Goal: Transaction & Acquisition: Purchase product/service

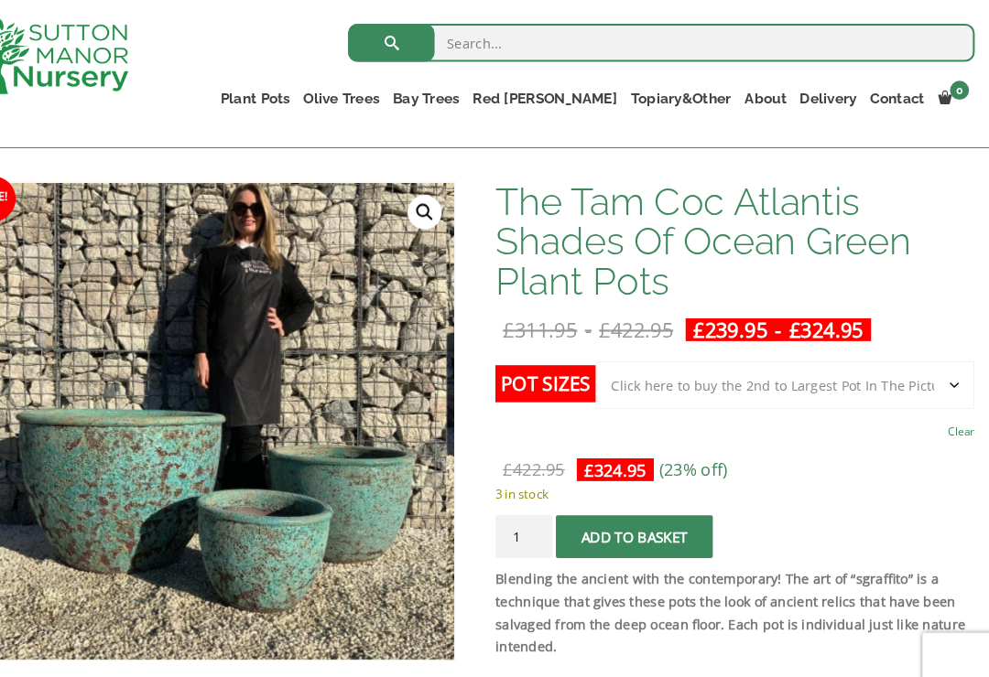
scroll to position [246, 0]
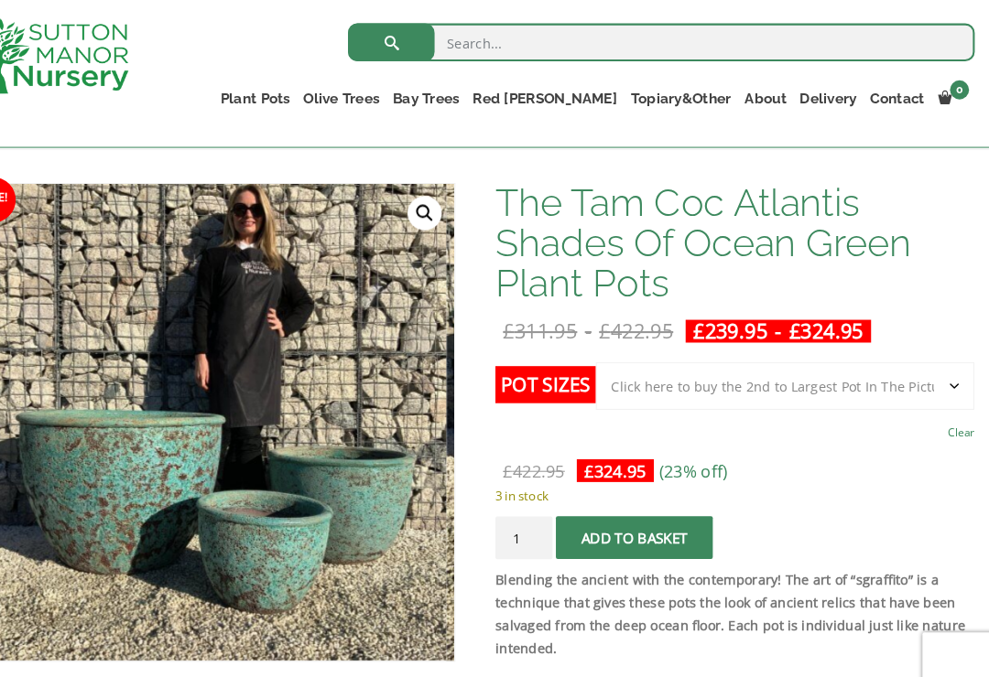
click at [915, 373] on select "Choose an option Click here to buy the 3rd to Largest Pot In The Picture Click …" at bounding box center [793, 373] width 364 height 46
select select
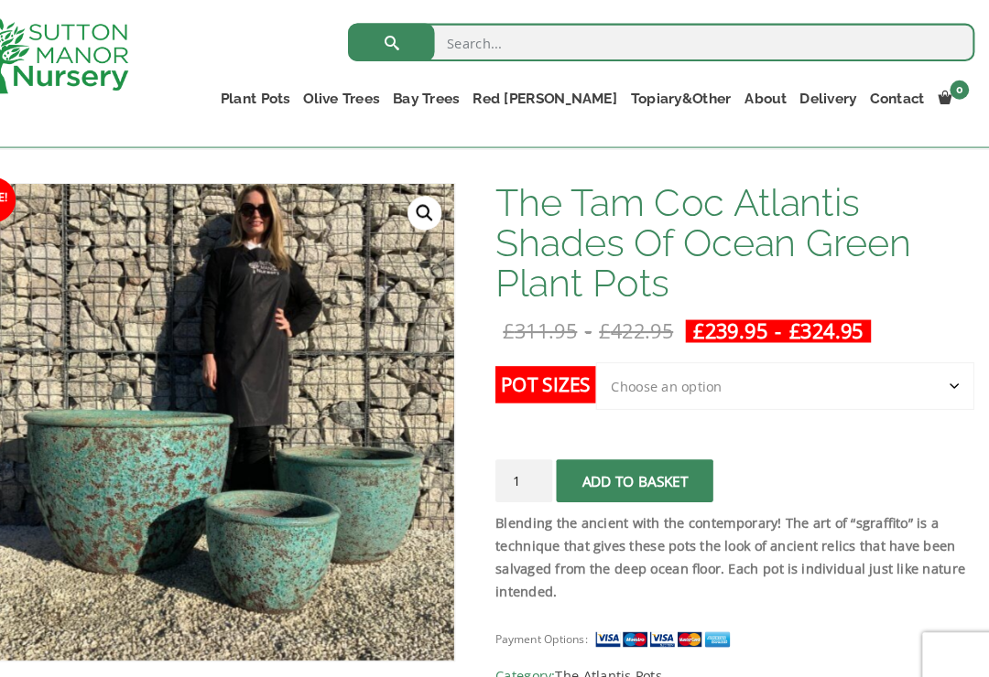
click at [922, 374] on select "Choose an option Click here to buy the 3rd to Largest Pot In The Picture Click …" at bounding box center [793, 373] width 364 height 46
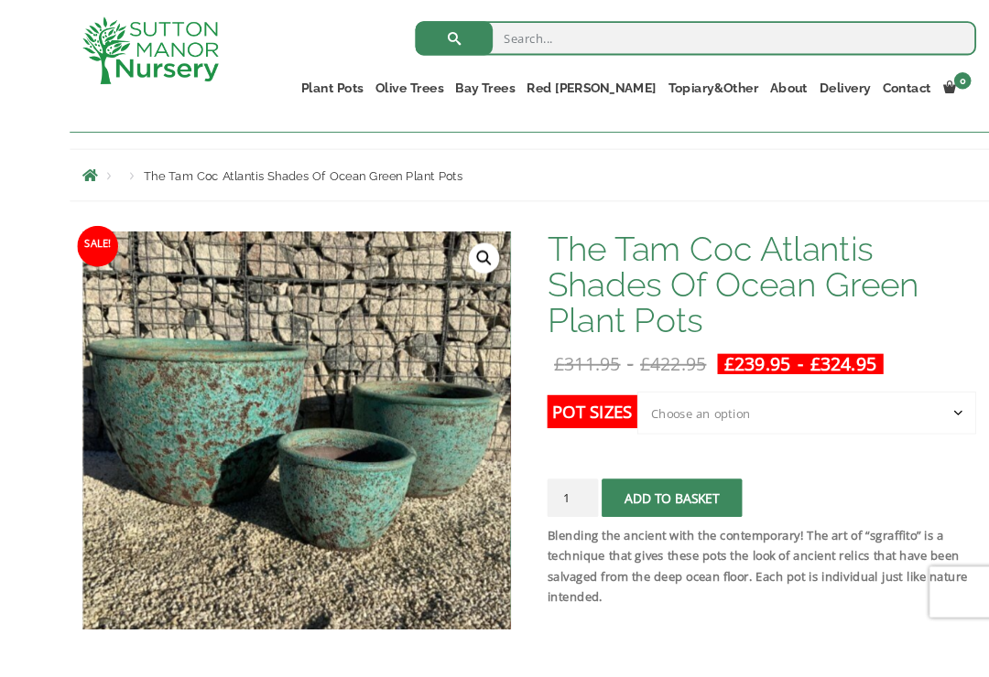
scroll to position [299, 0]
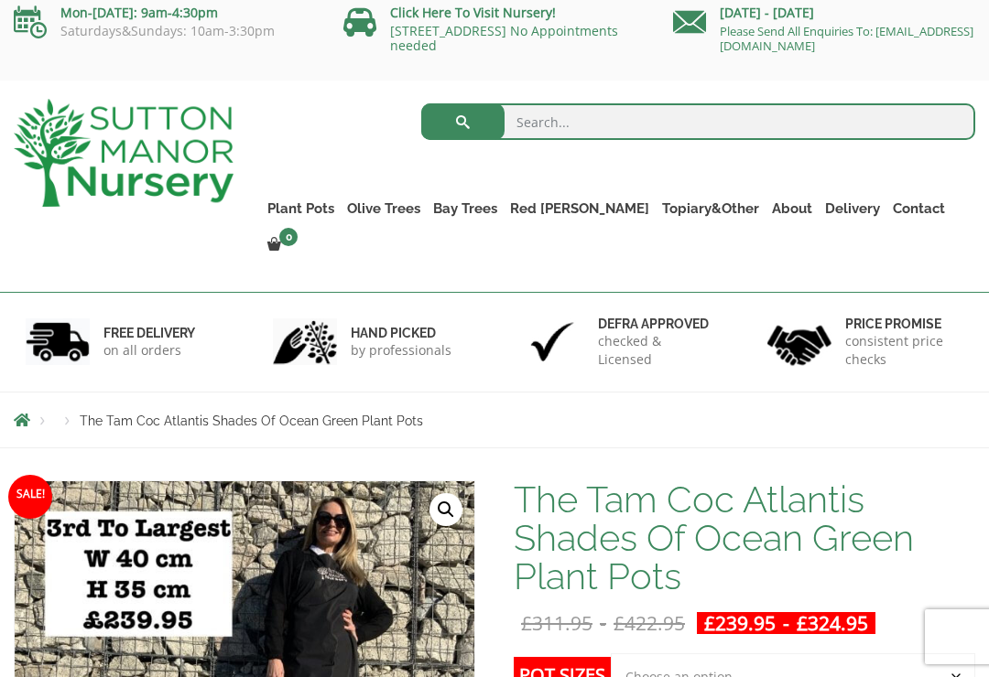
scroll to position [0, 0]
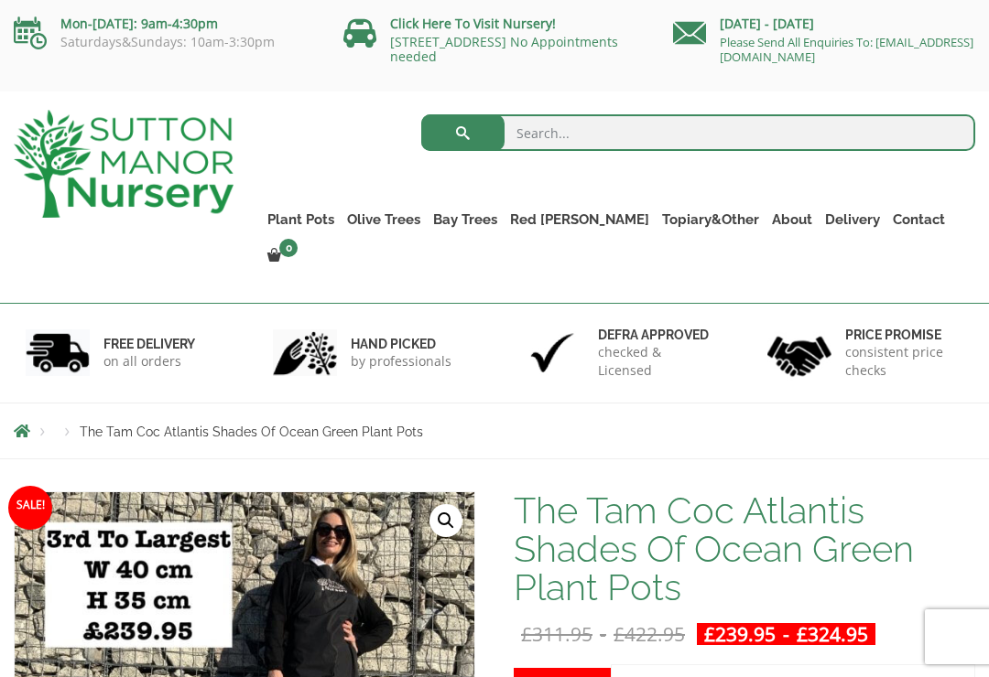
click at [0, 0] on link "The Atlantis Pots" at bounding box center [0, 0] width 0 height 0
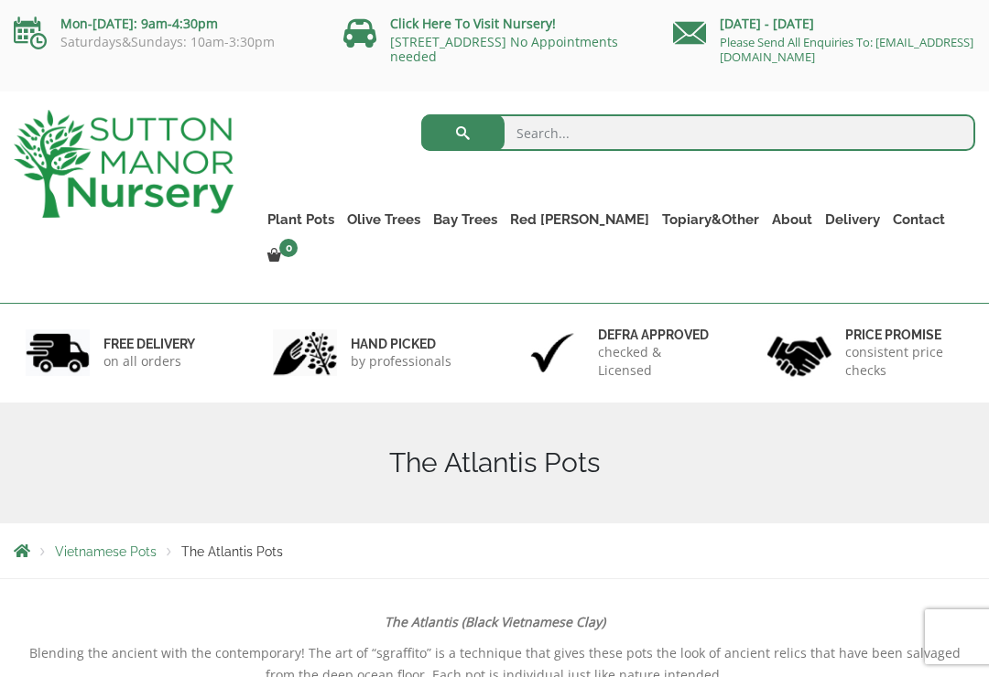
click at [0, 0] on link "Vietnamese Pots" at bounding box center [0, 0] width 0 height 0
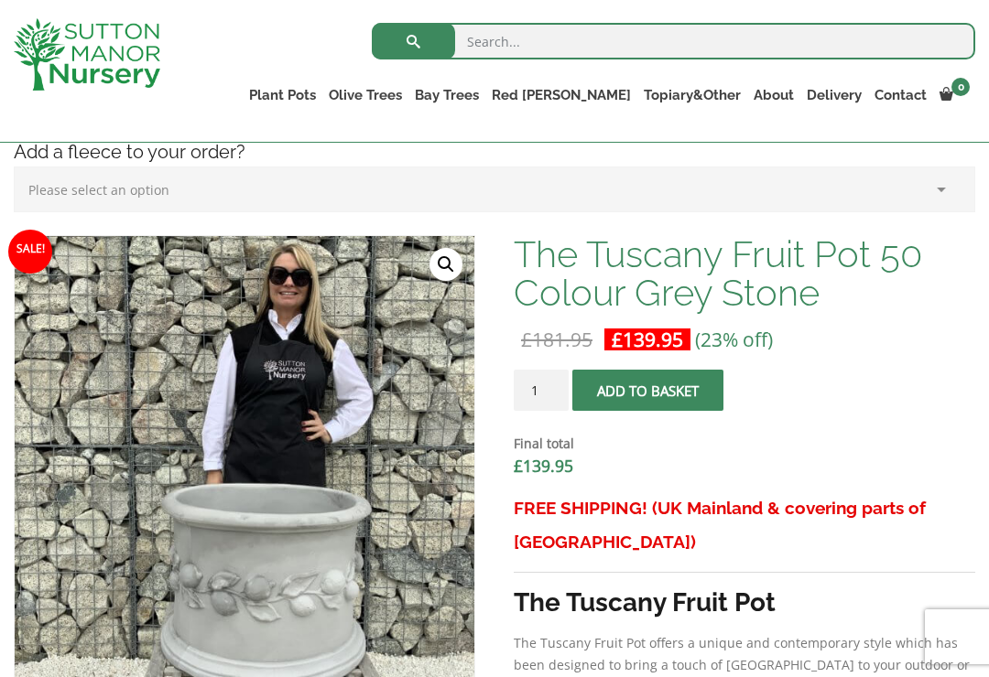
scroll to position [504, 0]
